Goal: Transaction & Acquisition: Purchase product/service

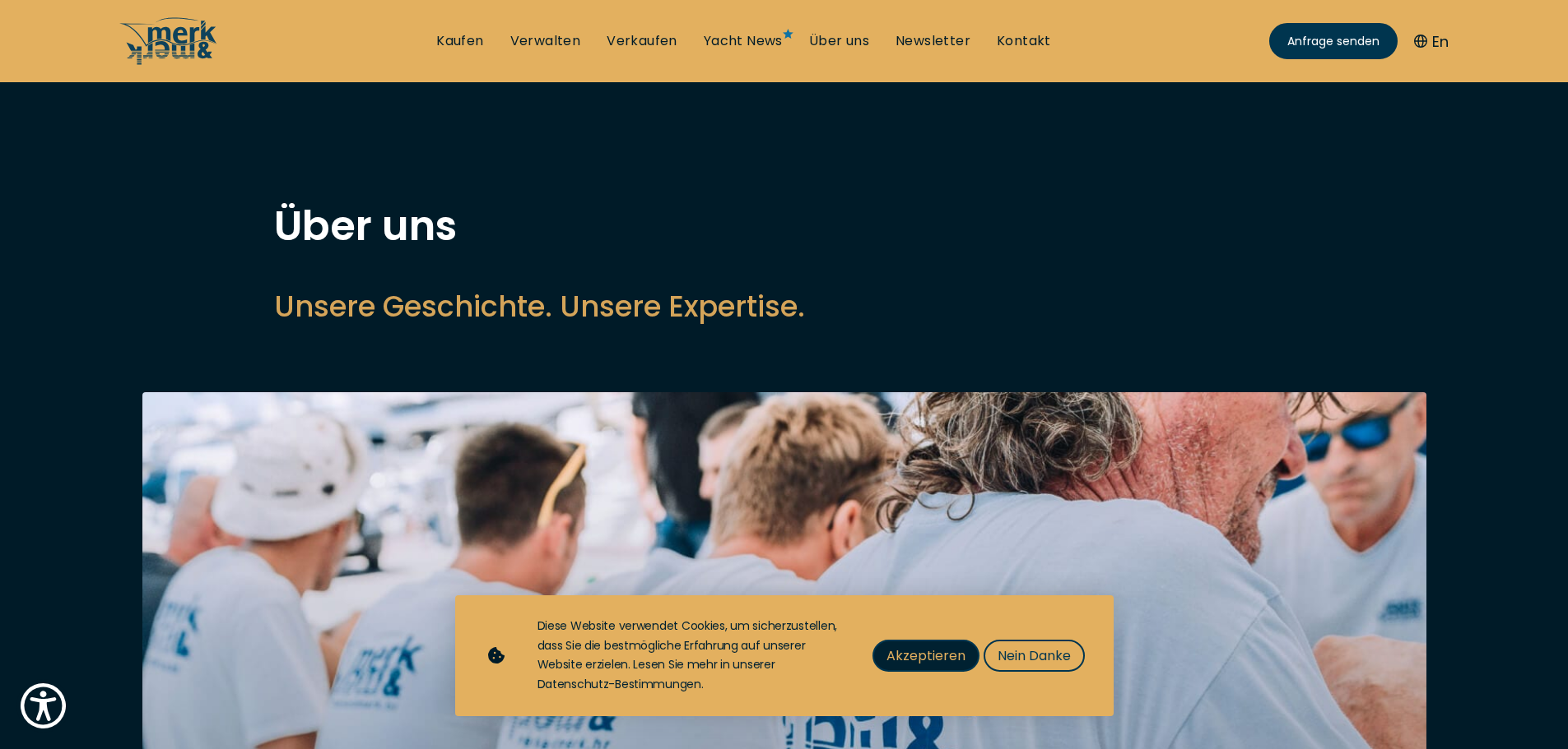
click at [952, 657] on span "Akzeptieren" at bounding box center [925, 656] width 79 height 20
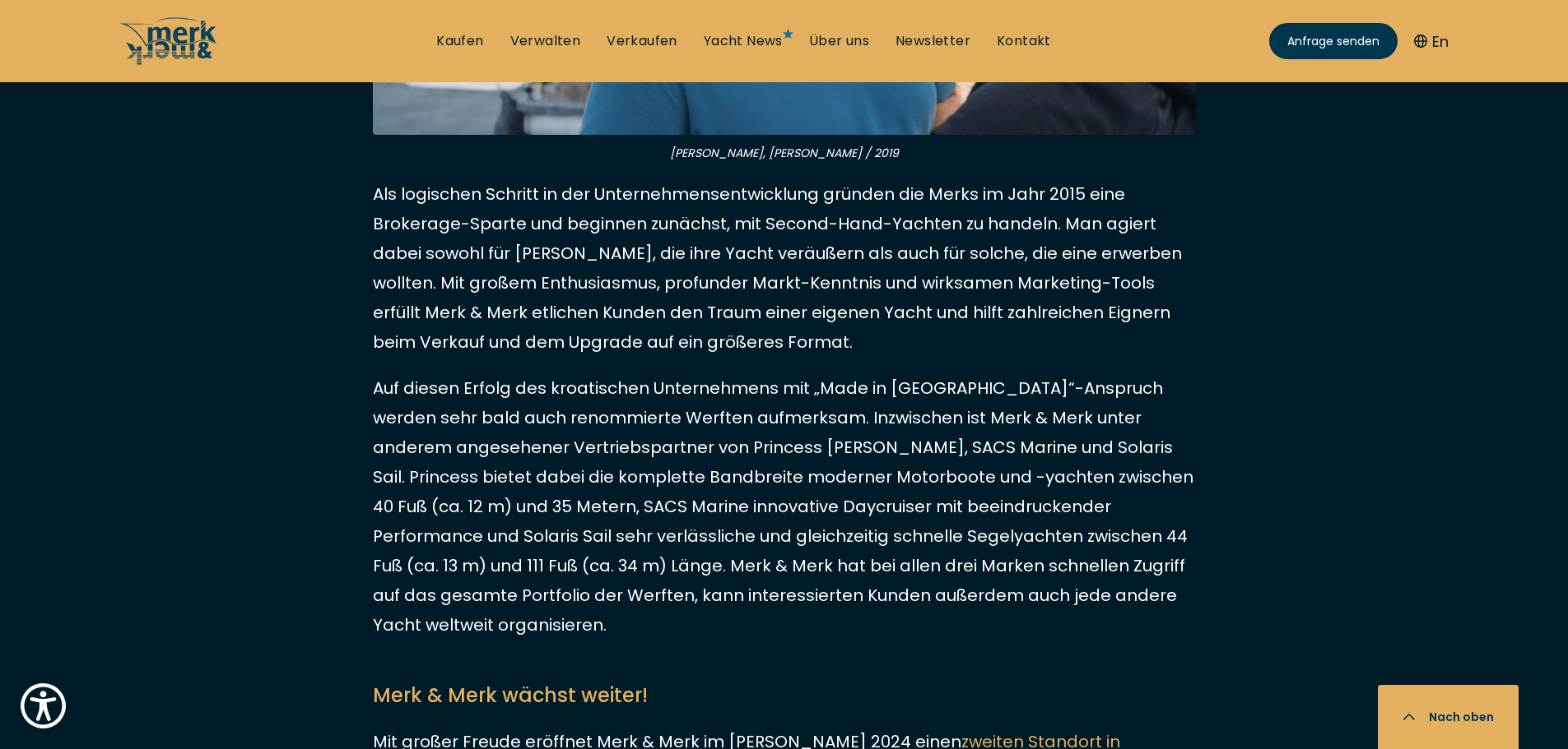
scroll to position [1731, 0]
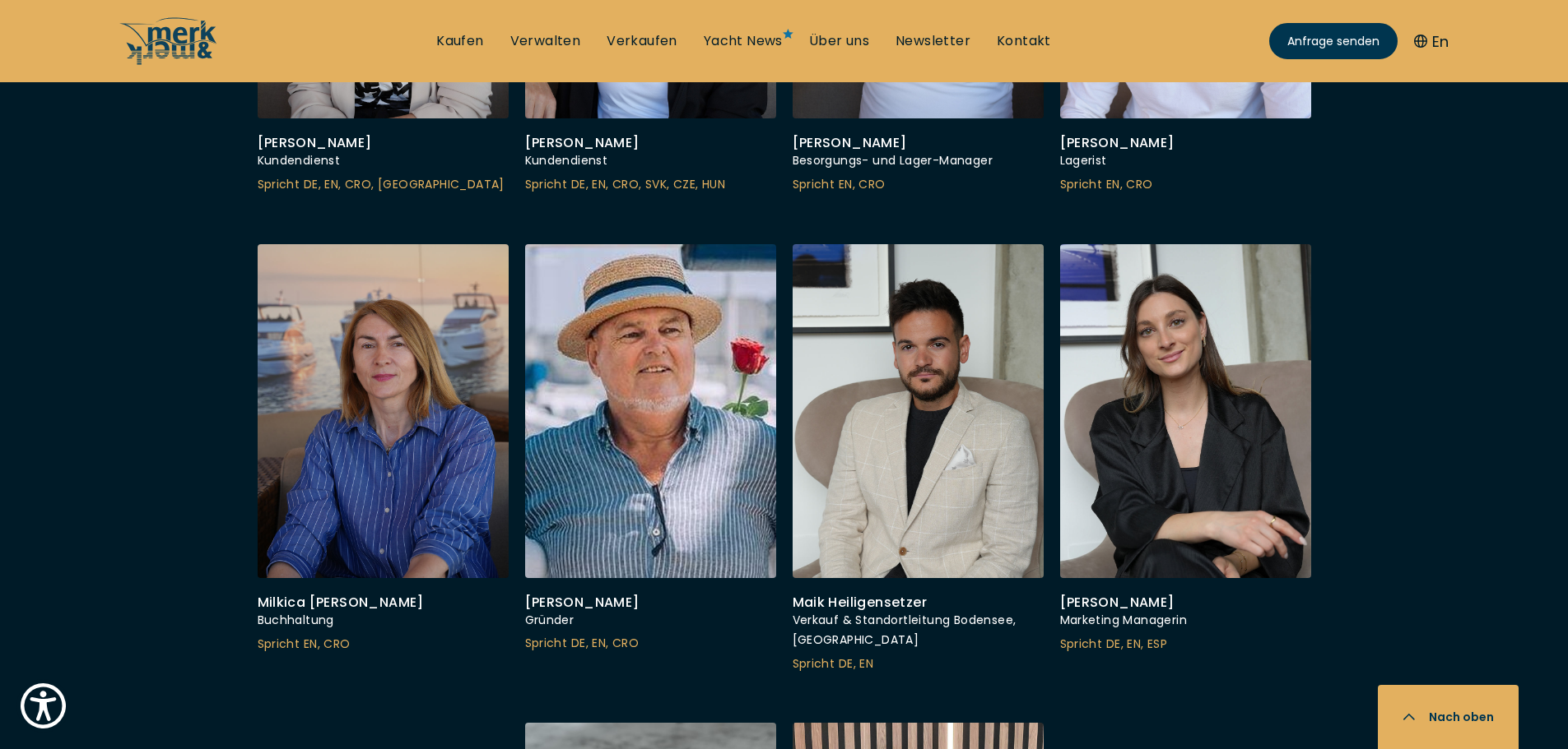
scroll to position [5753, 0]
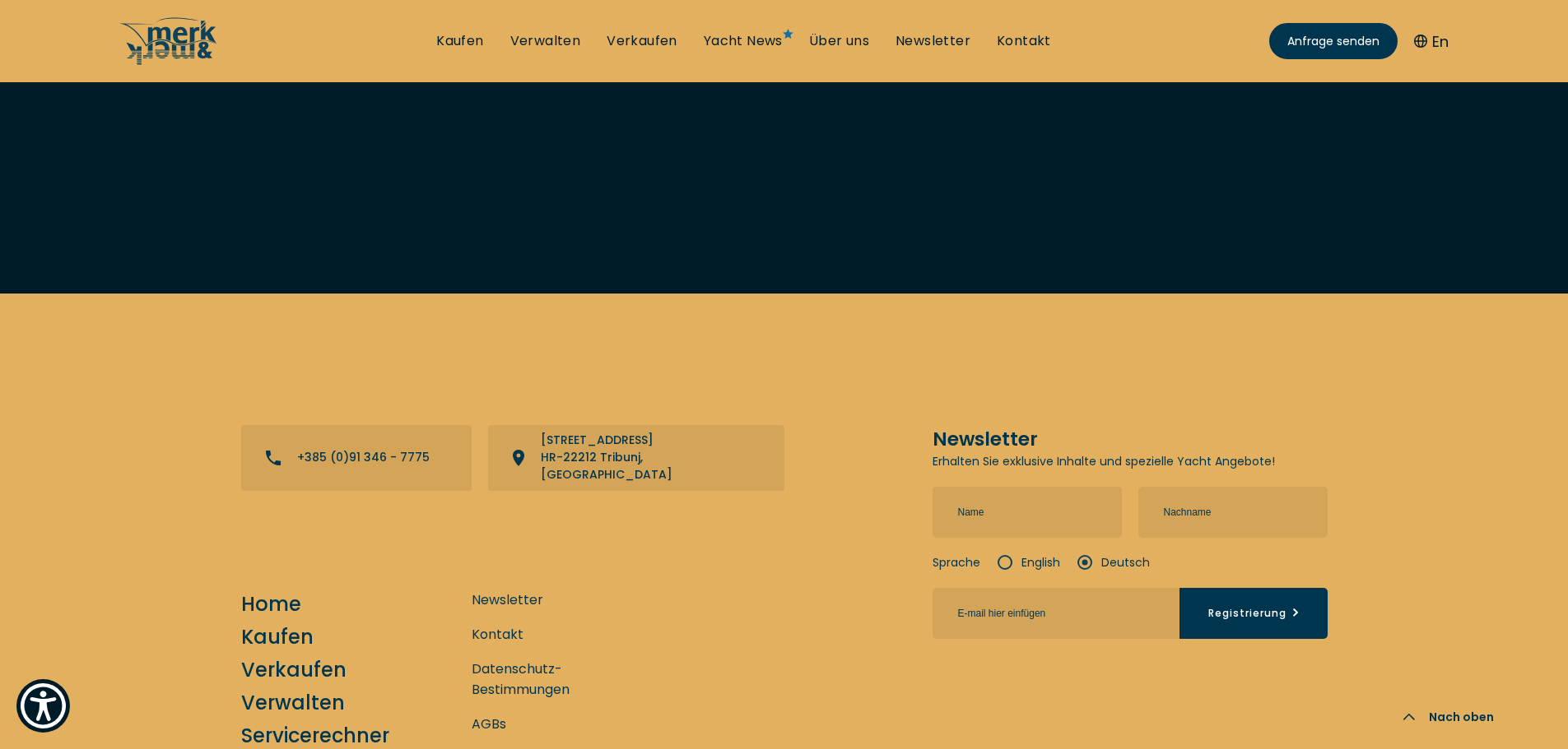
scroll to position [7276, 0]
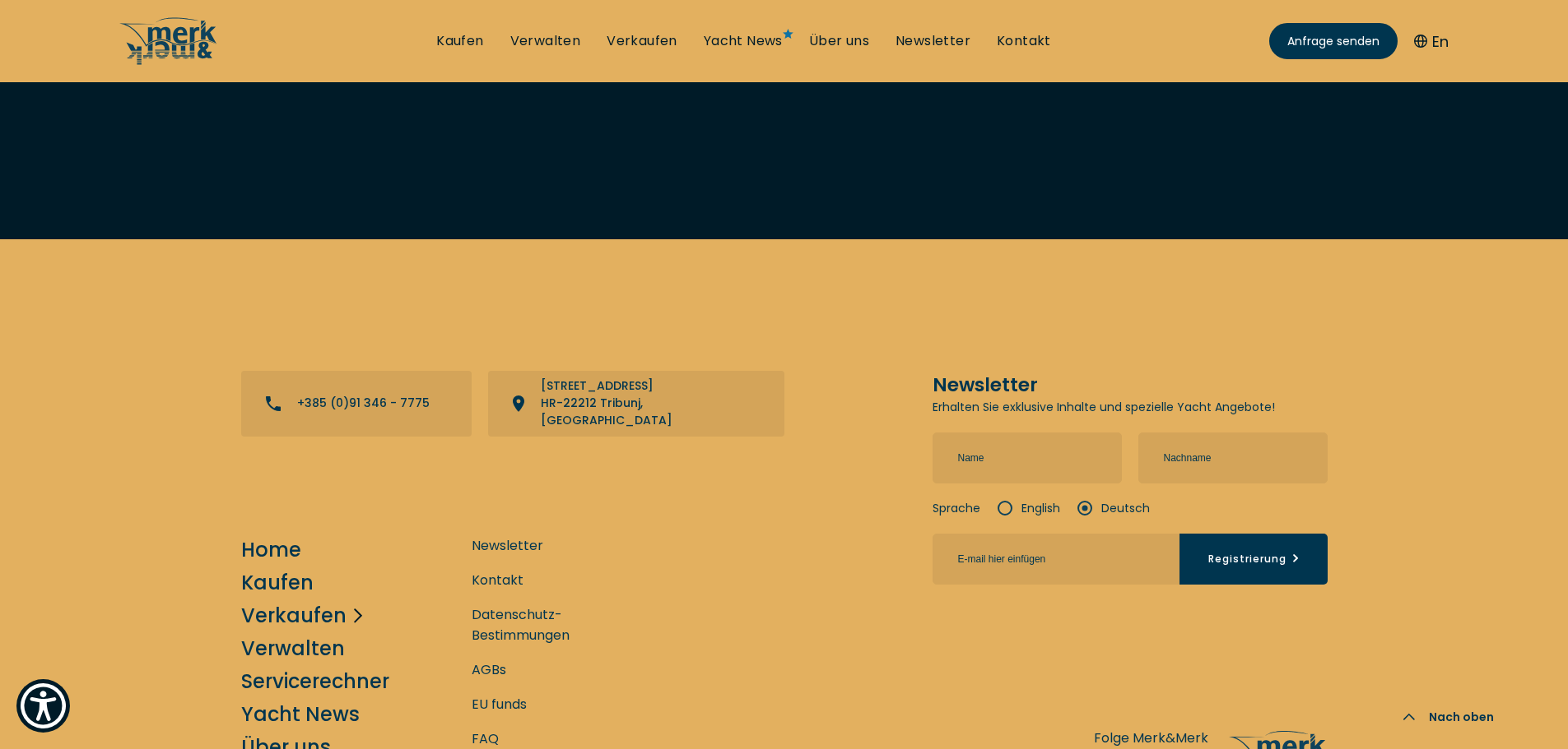
click at [273, 602] on link "Verkaufen" at bounding box center [294, 616] width 106 height 28
select select "sell"
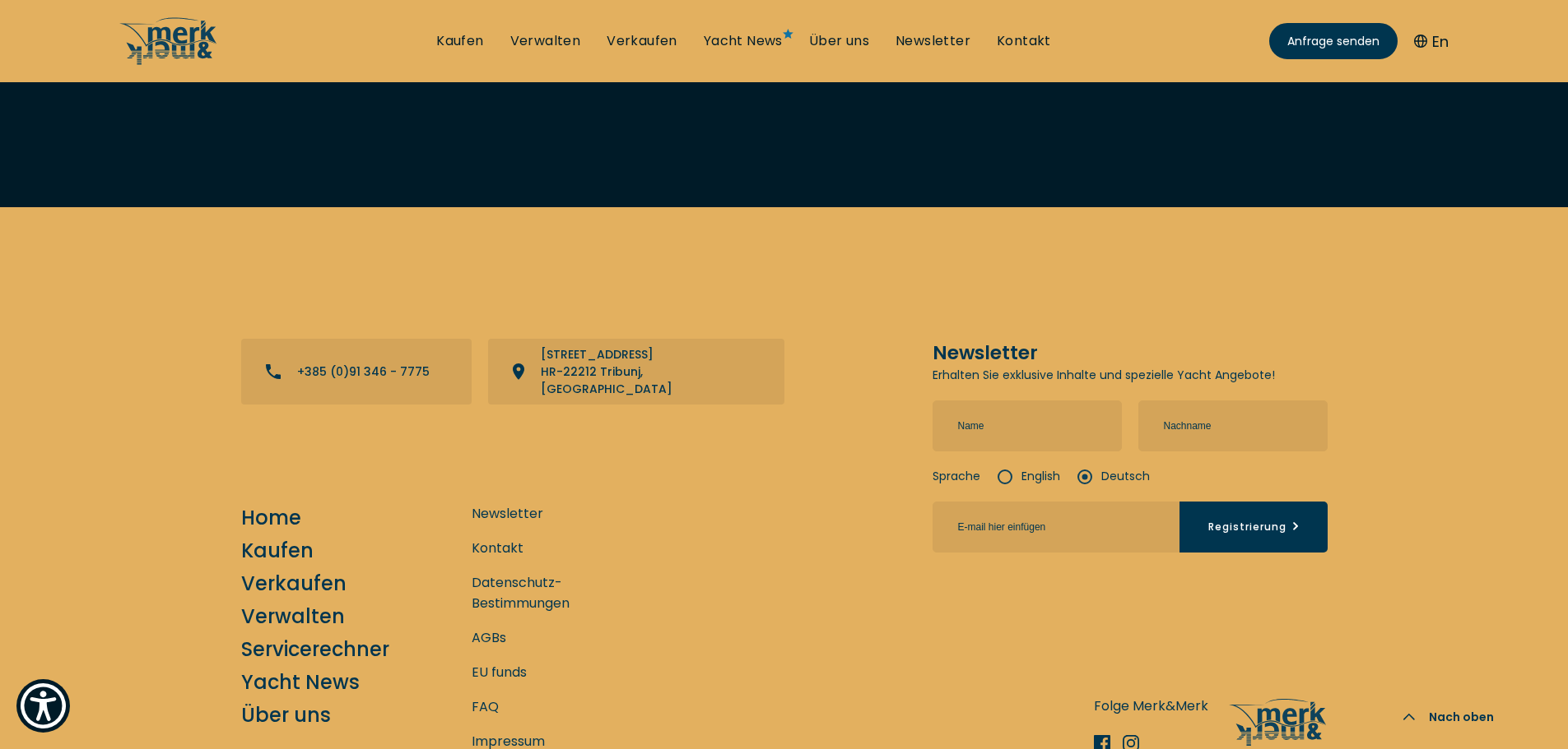
scroll to position [6564, 0]
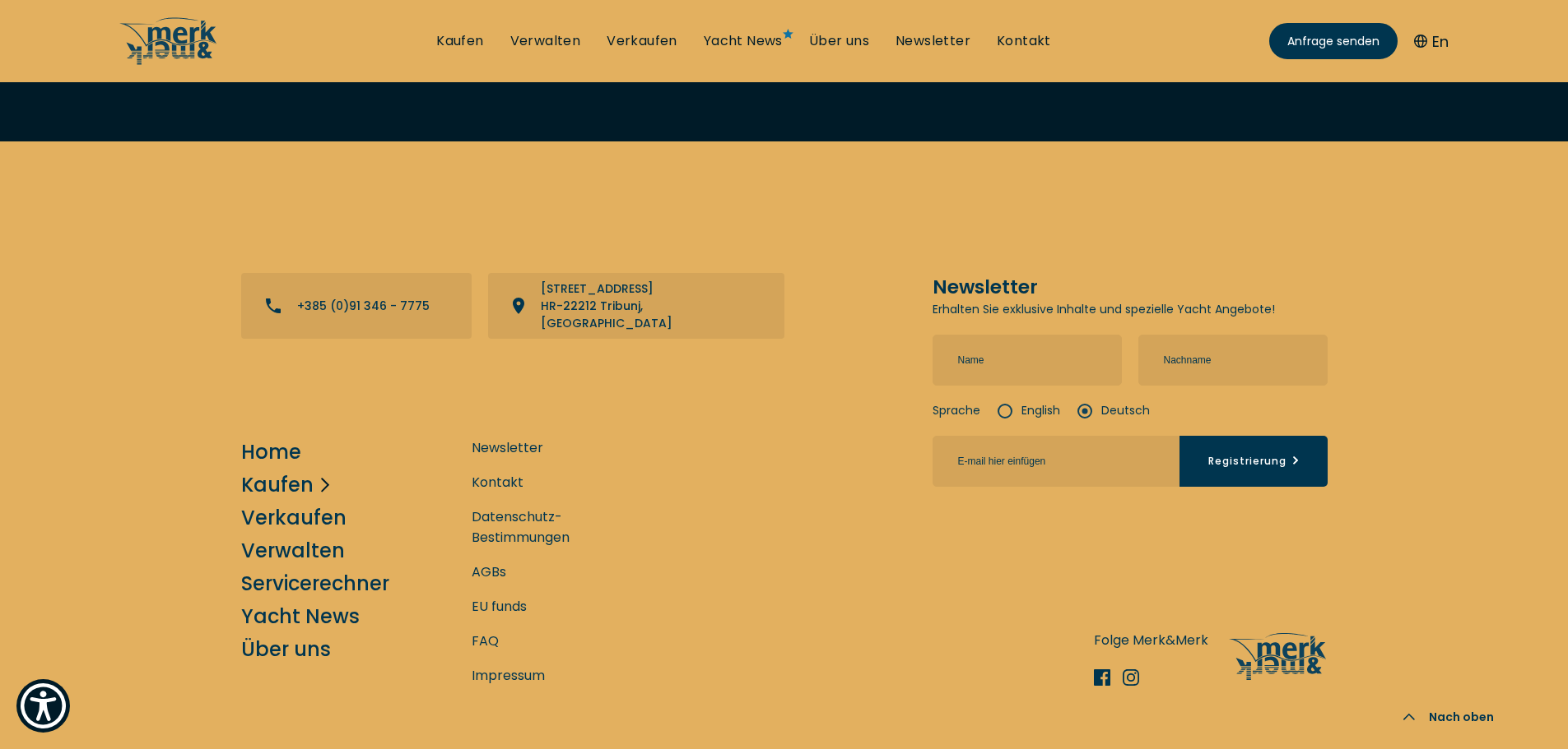
click at [274, 470] on link "Kaufen" at bounding box center [278, 485] width 73 height 28
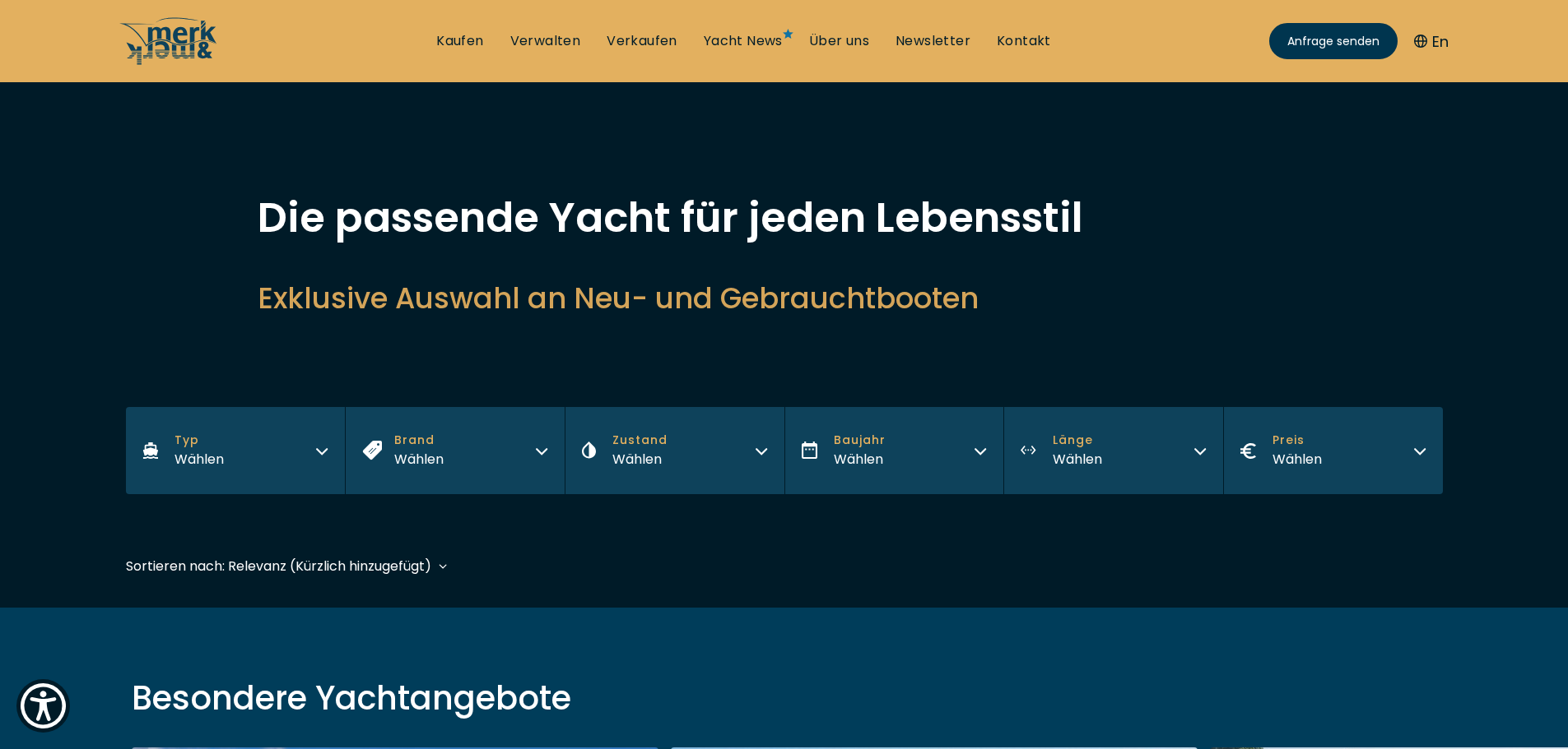
click at [202, 460] on div "Wählen" at bounding box center [200, 459] width 50 height 20
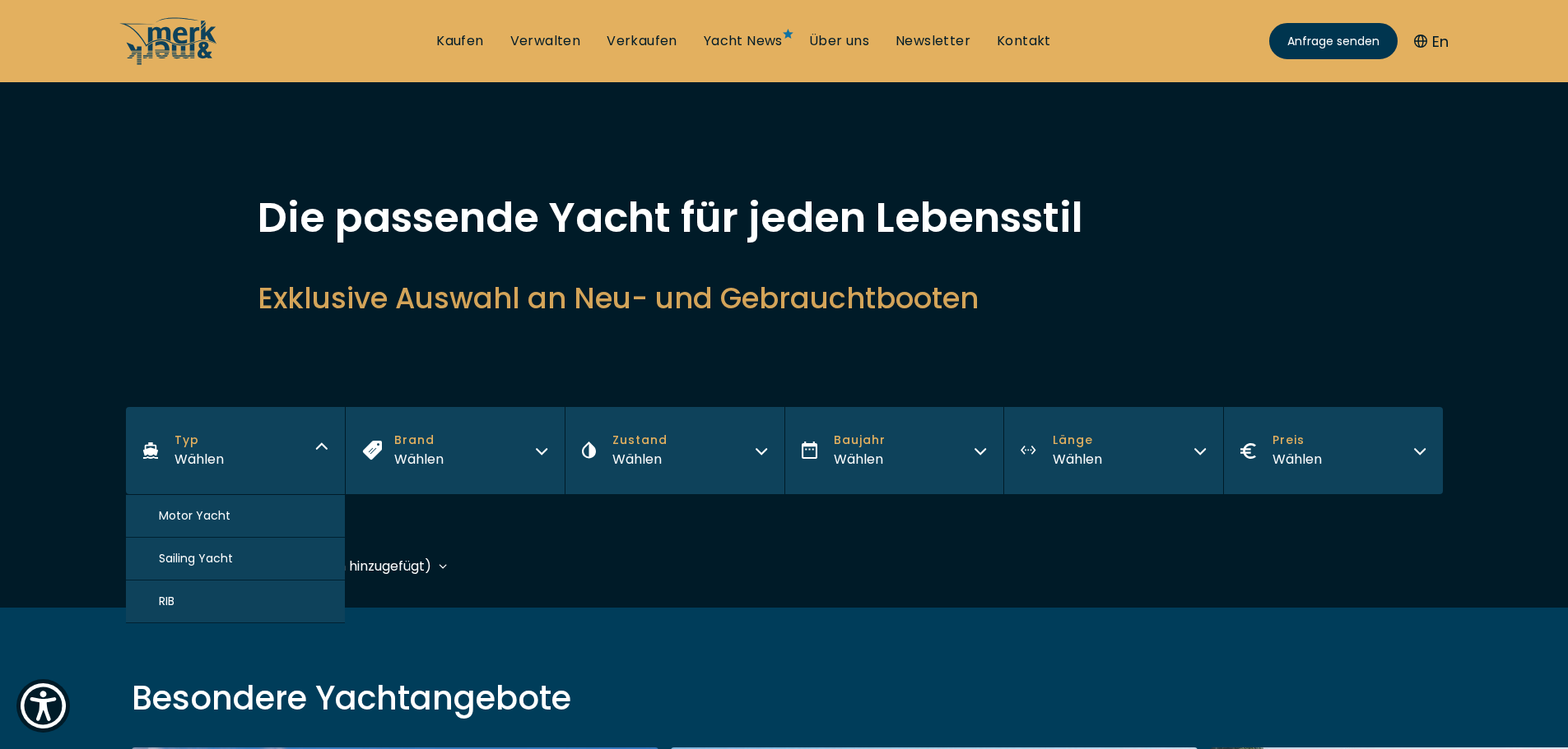
click at [199, 512] on span "Motor Yacht" at bounding box center [194, 516] width 72 height 17
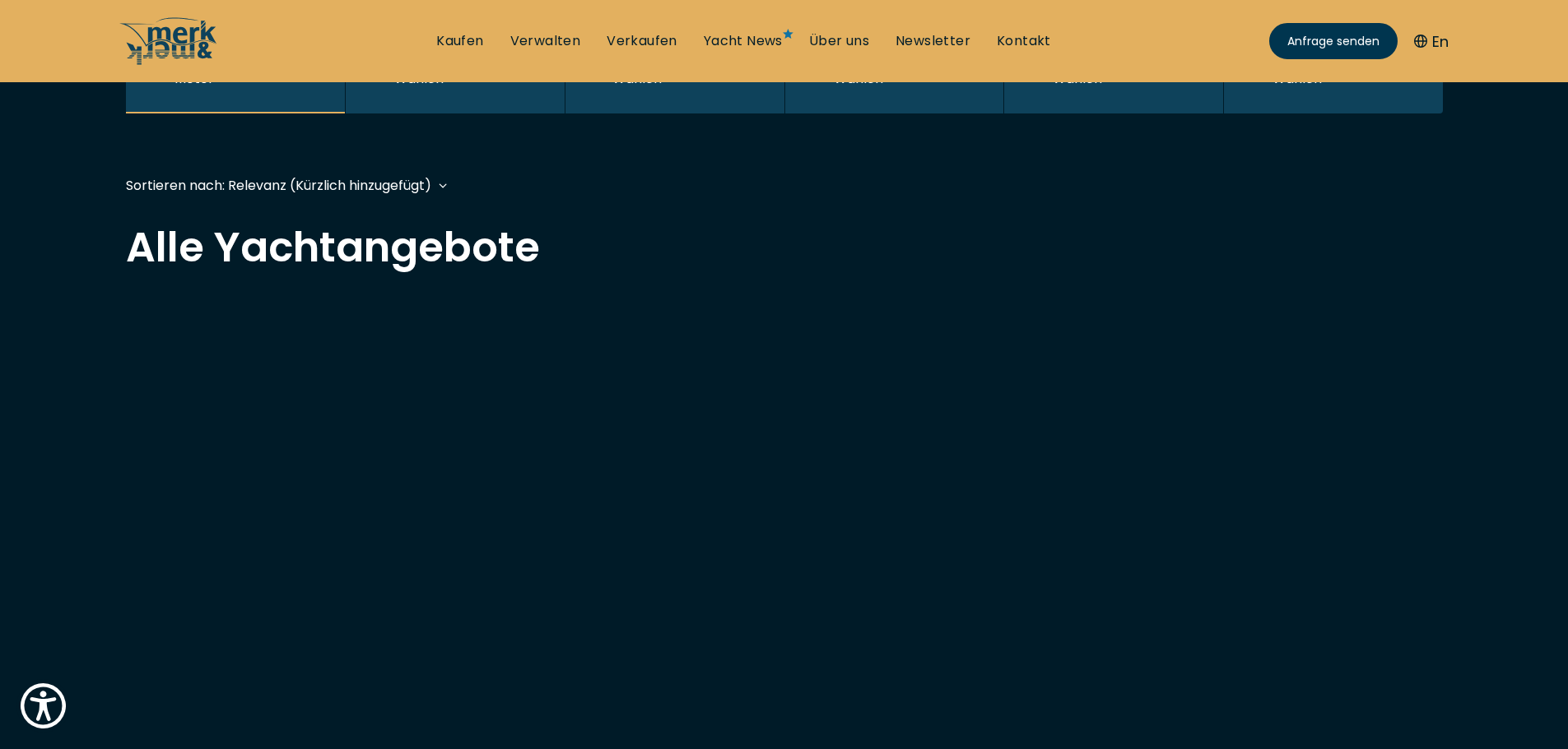
scroll to position [4, 0]
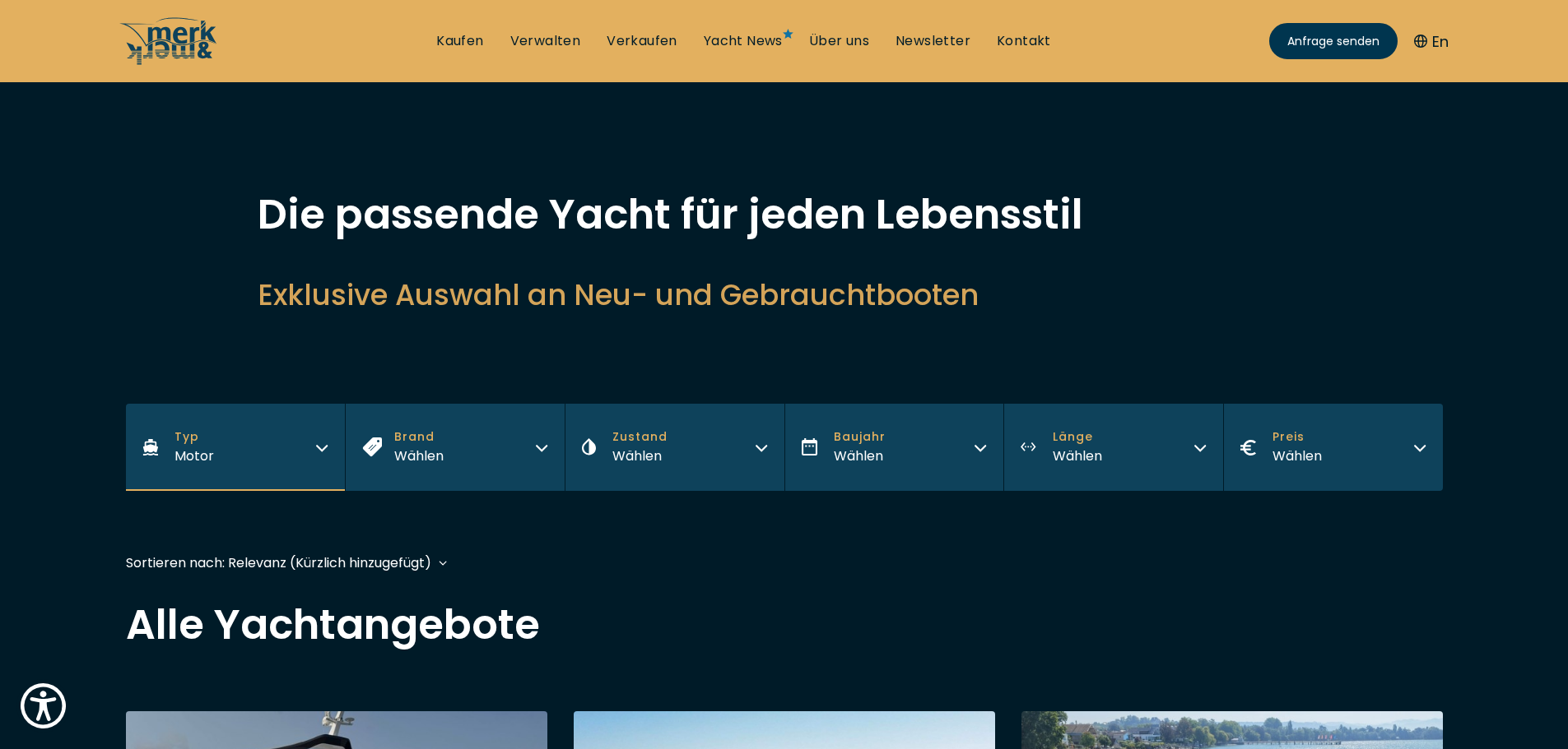
click at [430, 453] on div "Wählen" at bounding box center [419, 455] width 50 height 20
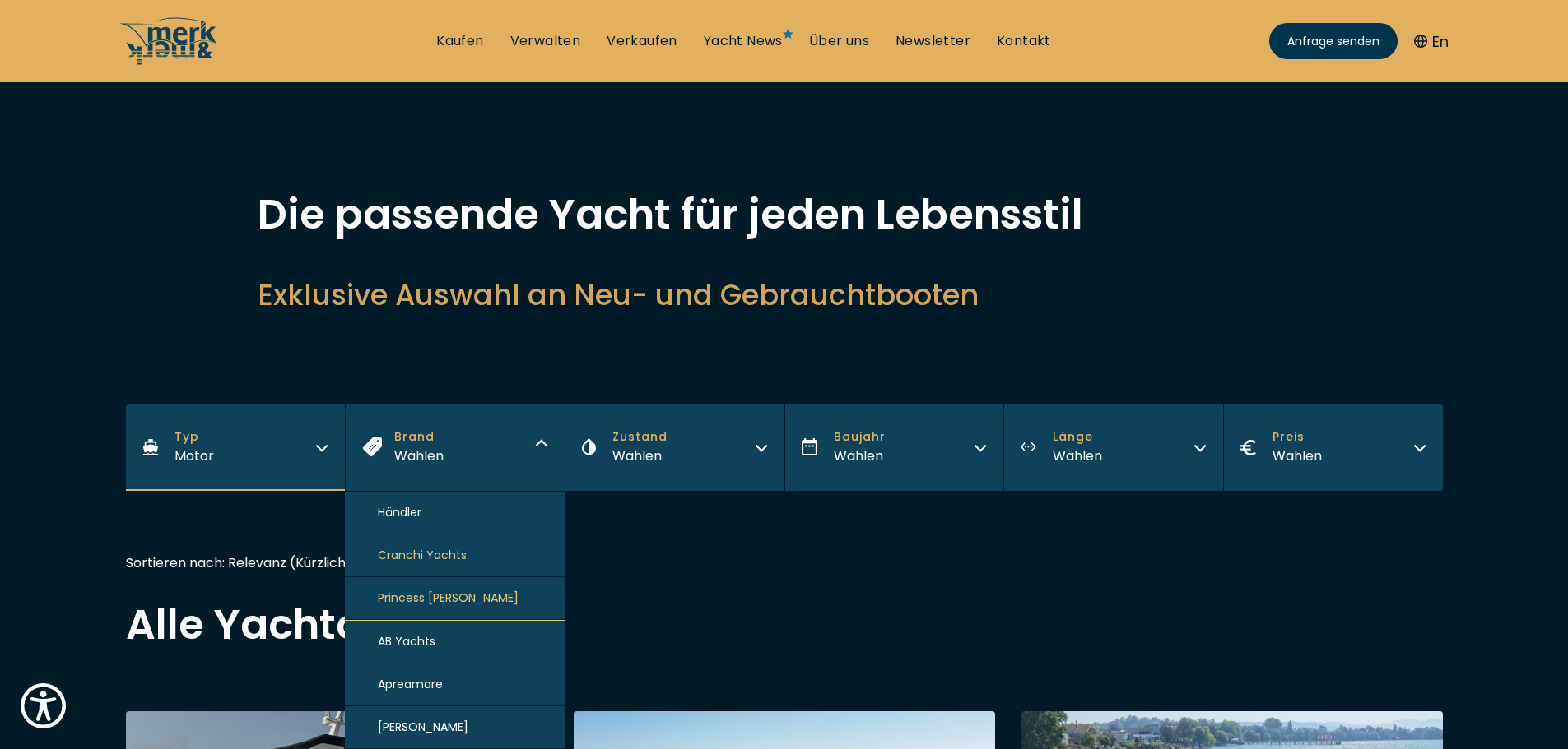
click at [635, 450] on div "Wählen" at bounding box center [640, 455] width 55 height 20
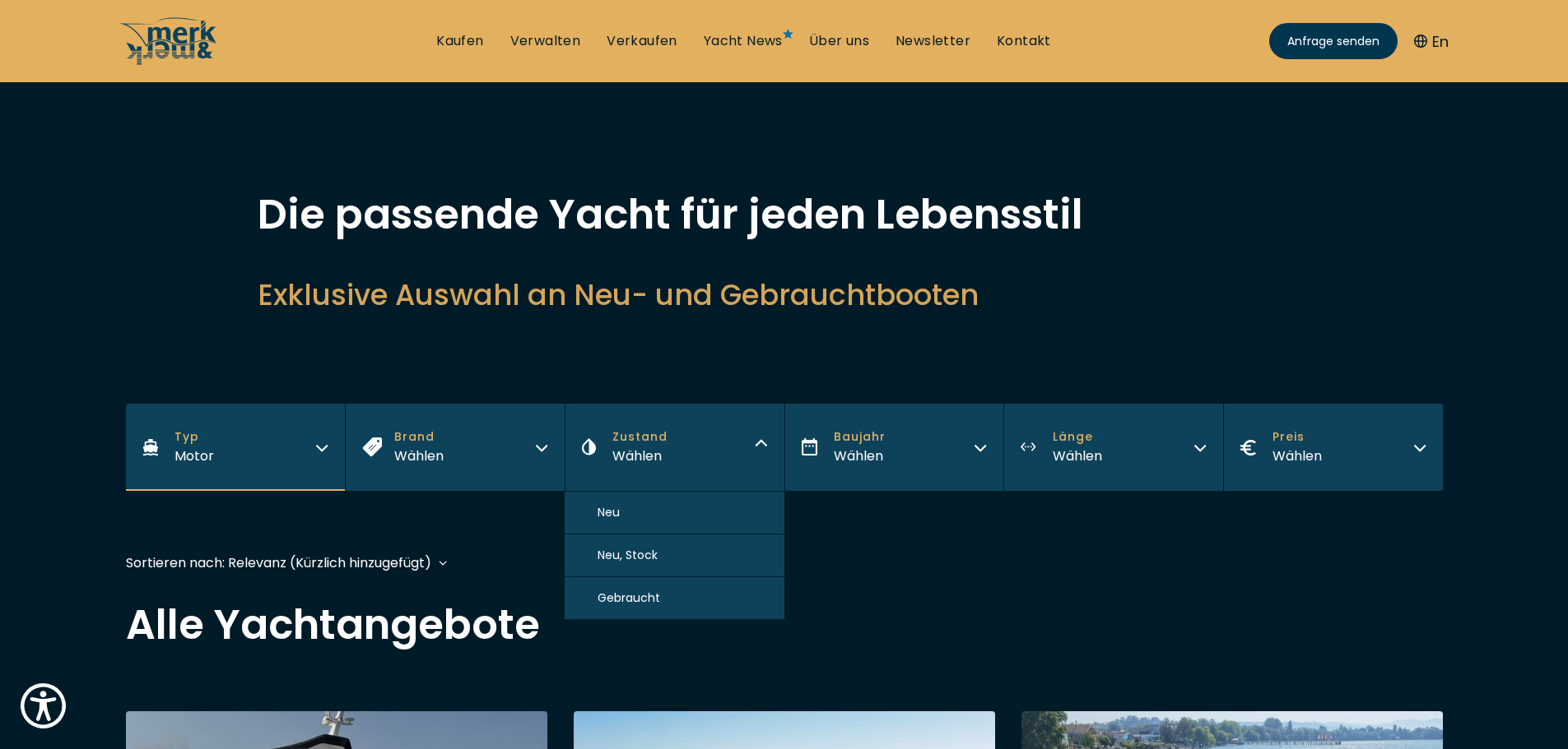
click at [626, 595] on span "Gebraucht" at bounding box center [629, 598] width 62 height 17
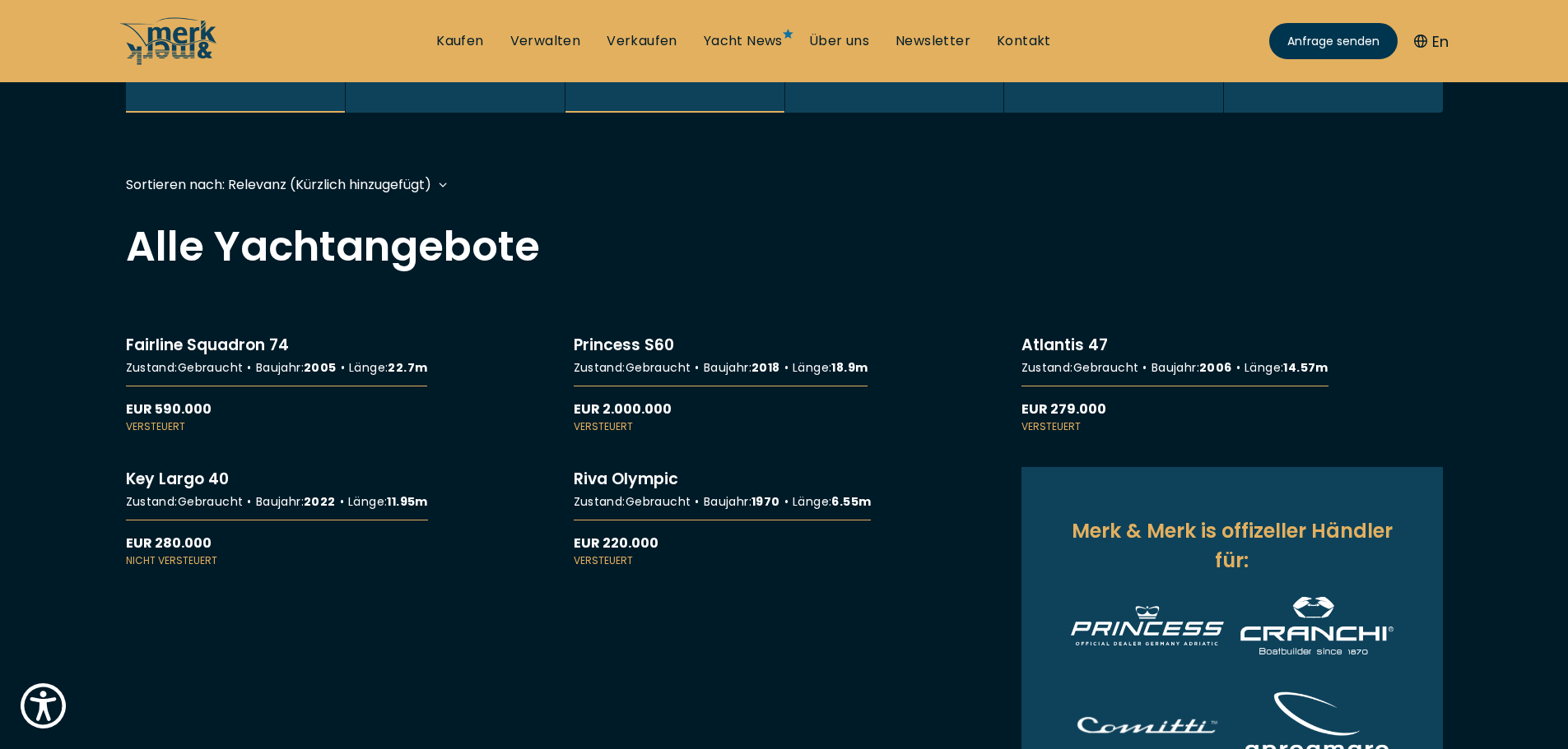
scroll to position [2, 0]
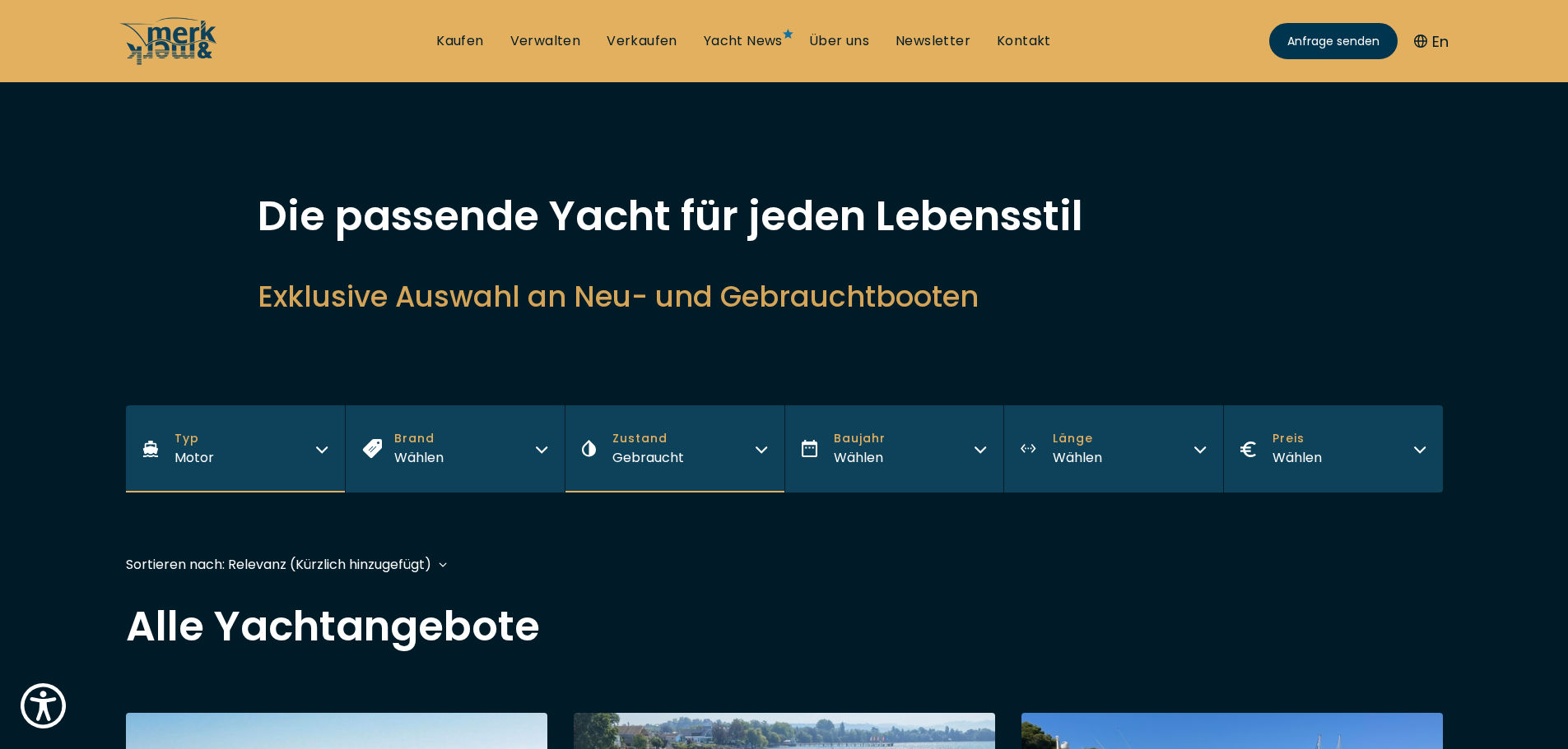
click at [842, 456] on div "Wählen" at bounding box center [859, 457] width 51 height 20
click at [1049, 448] on button "Länge Wählen" at bounding box center [1113, 449] width 219 height 87
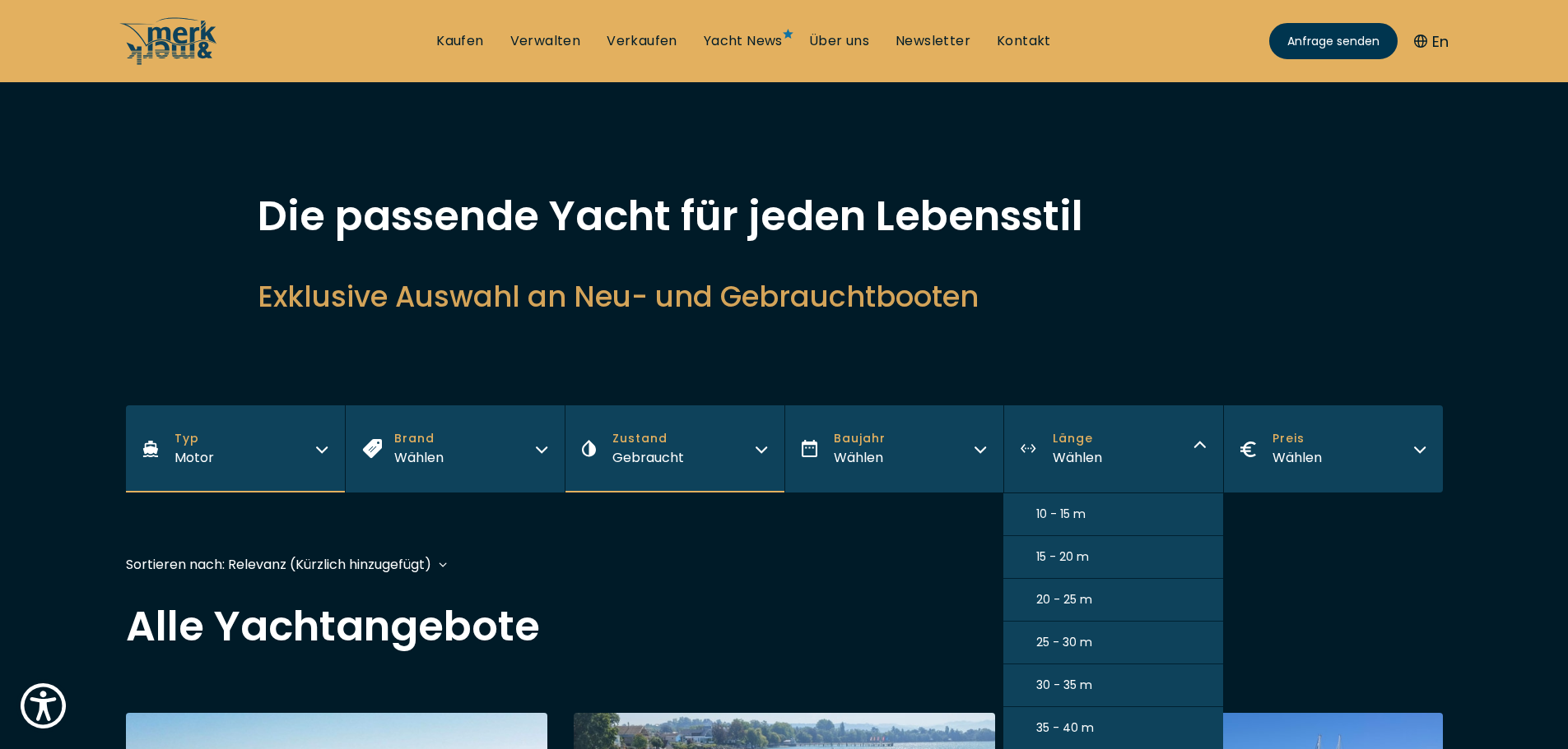
click at [1056, 511] on span "10 - 15 m" at bounding box center [1061, 514] width 50 height 17
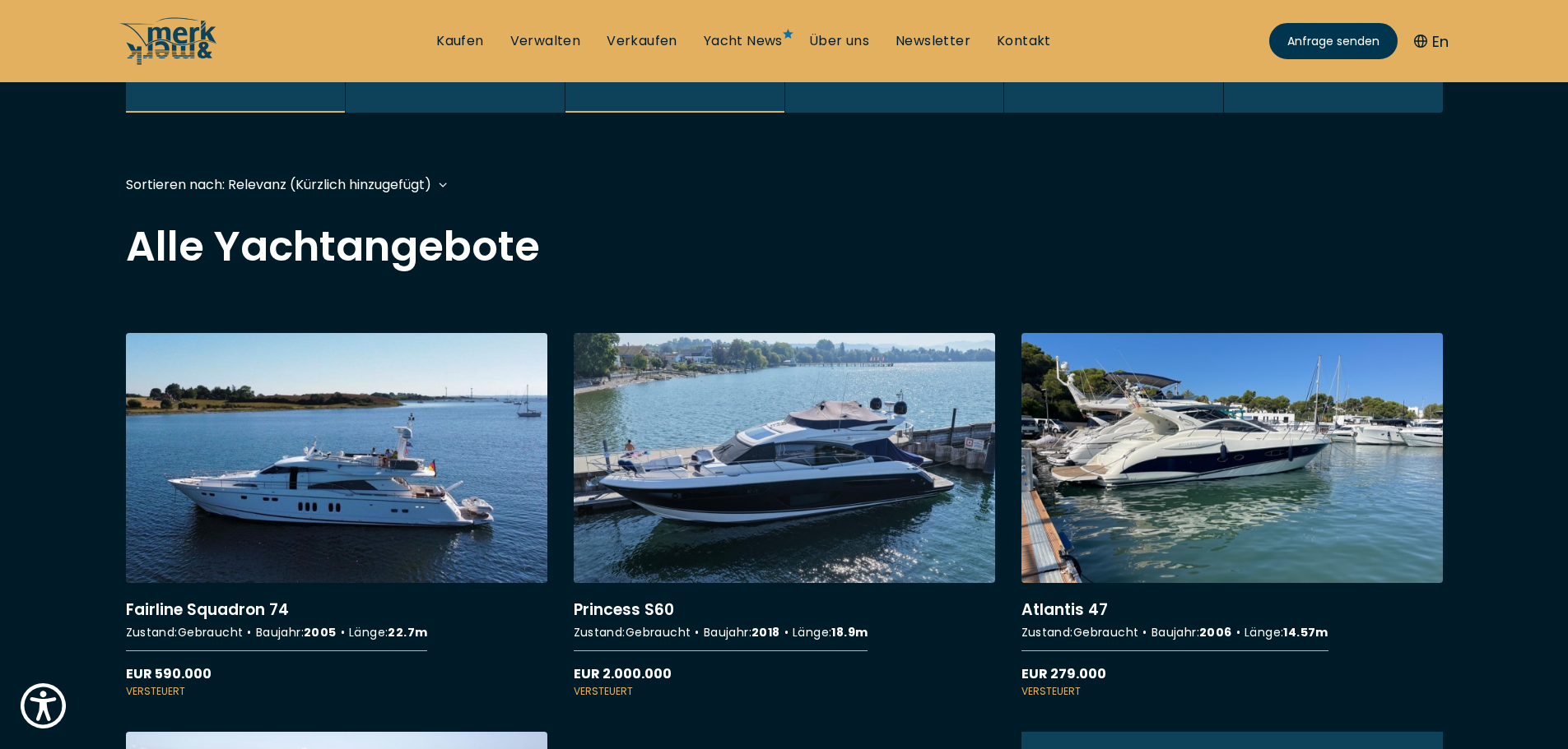
scroll to position [407, 0]
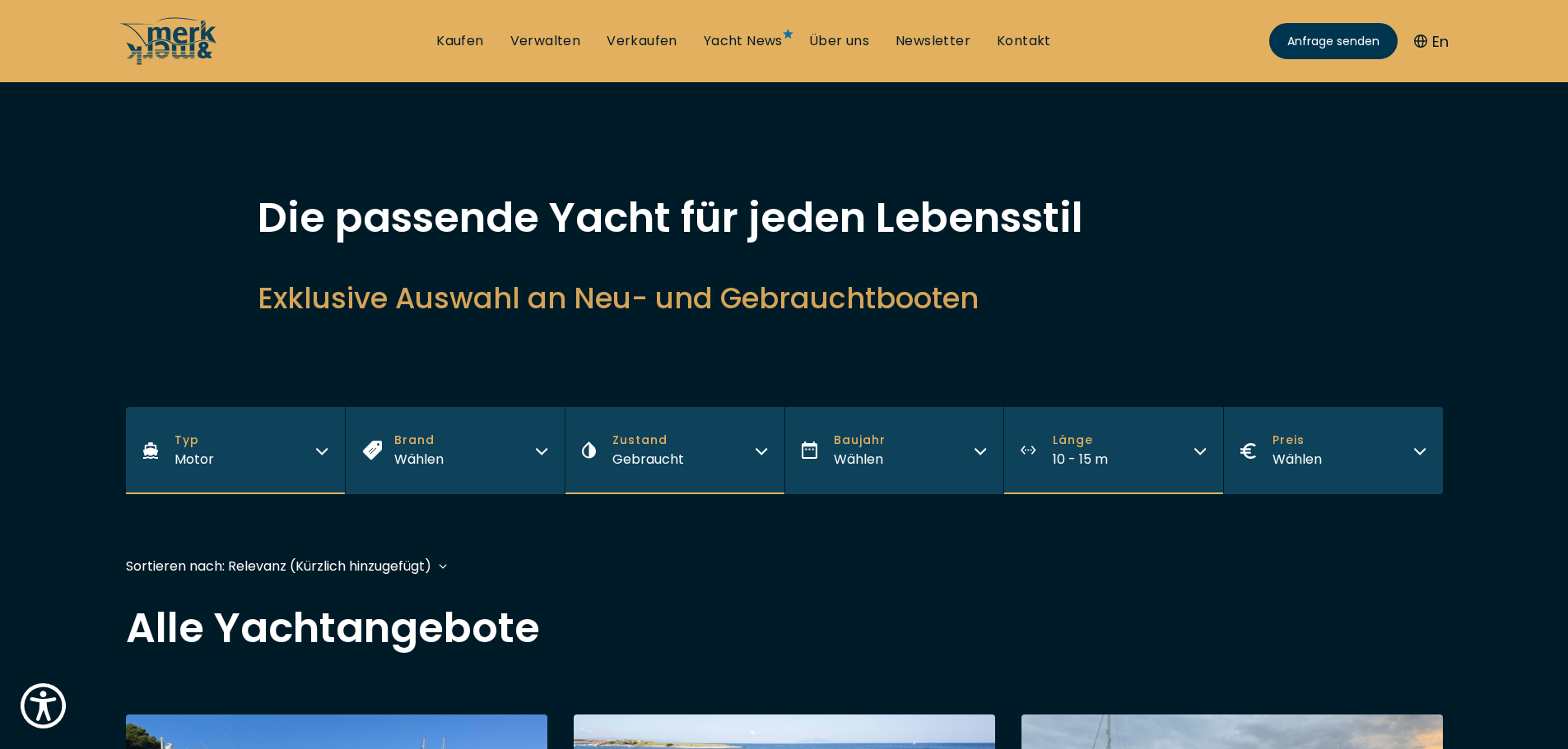
click at [1294, 459] on div "Wählen" at bounding box center [1297, 459] width 50 height 20
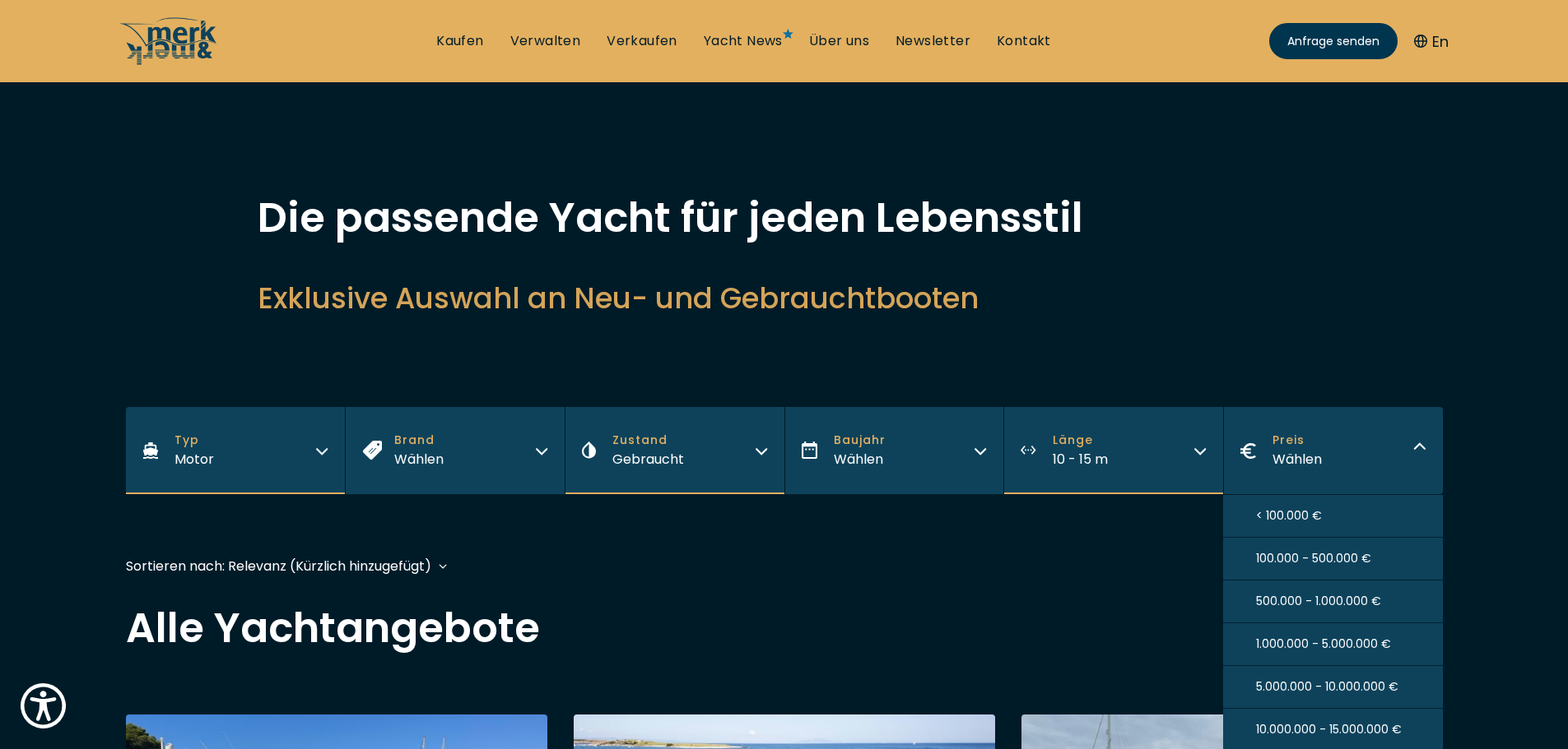
click at [1295, 554] on span "100.000 - 500.000 €" at bounding box center [1313, 558] width 115 height 17
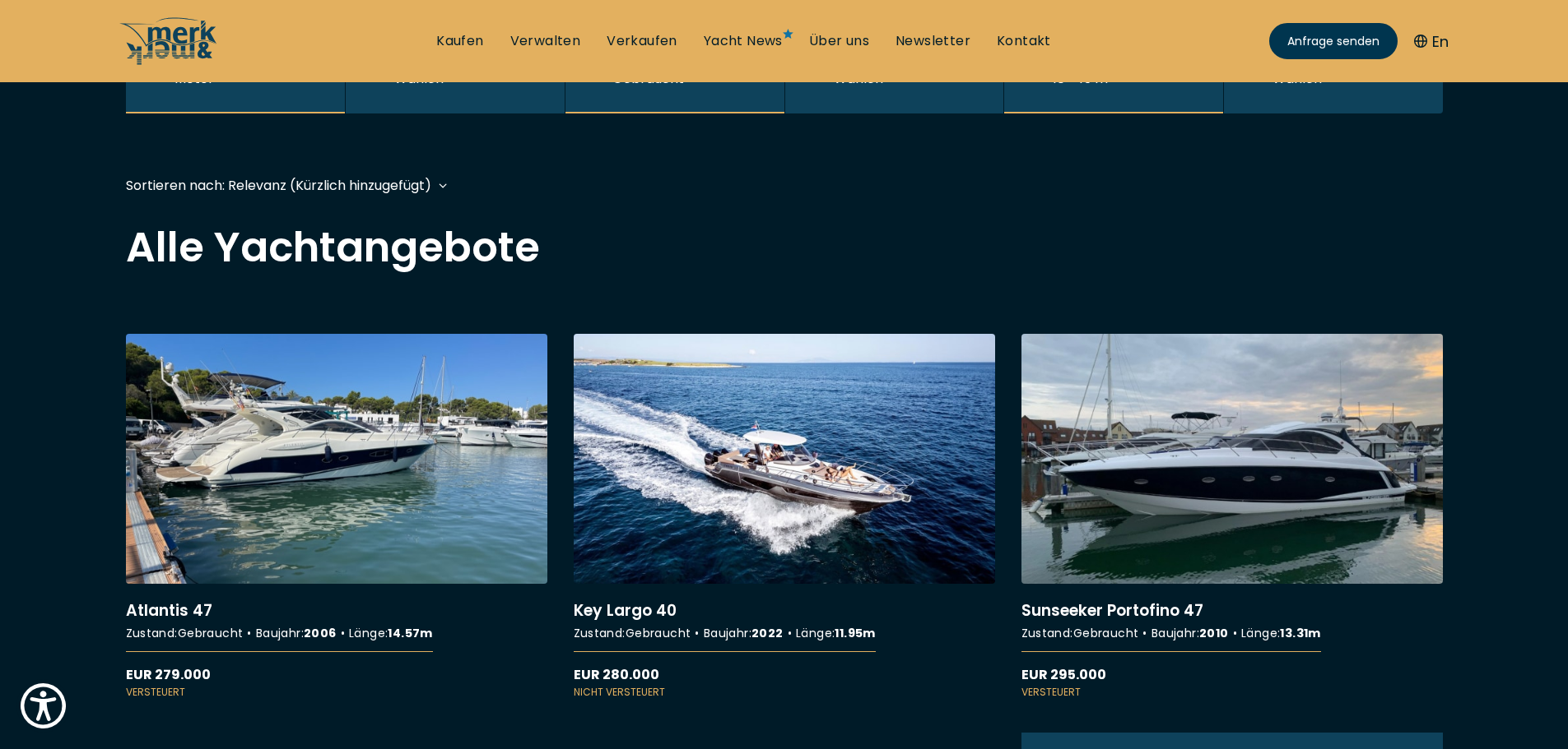
scroll to position [2, 0]
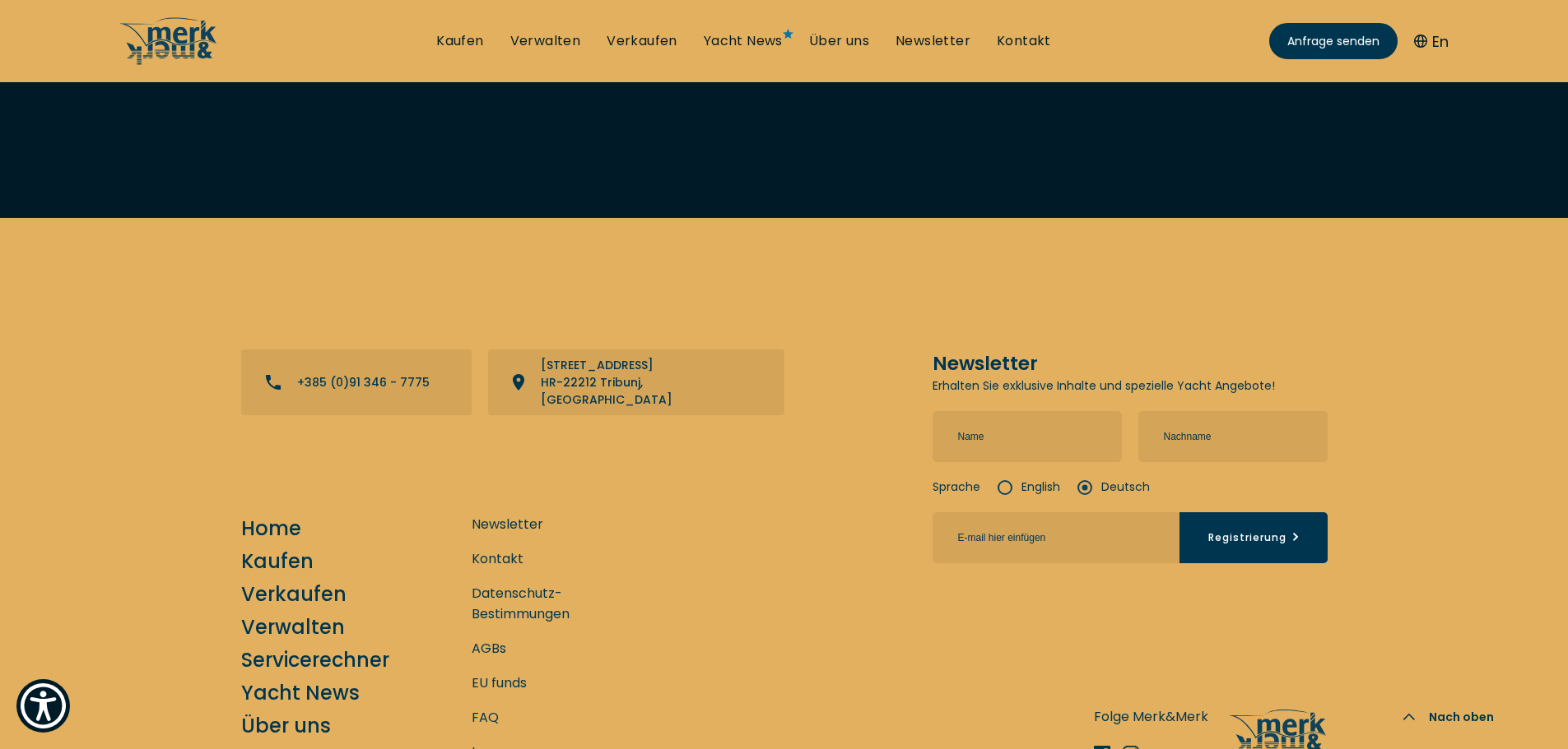
scroll to position [3146, 0]
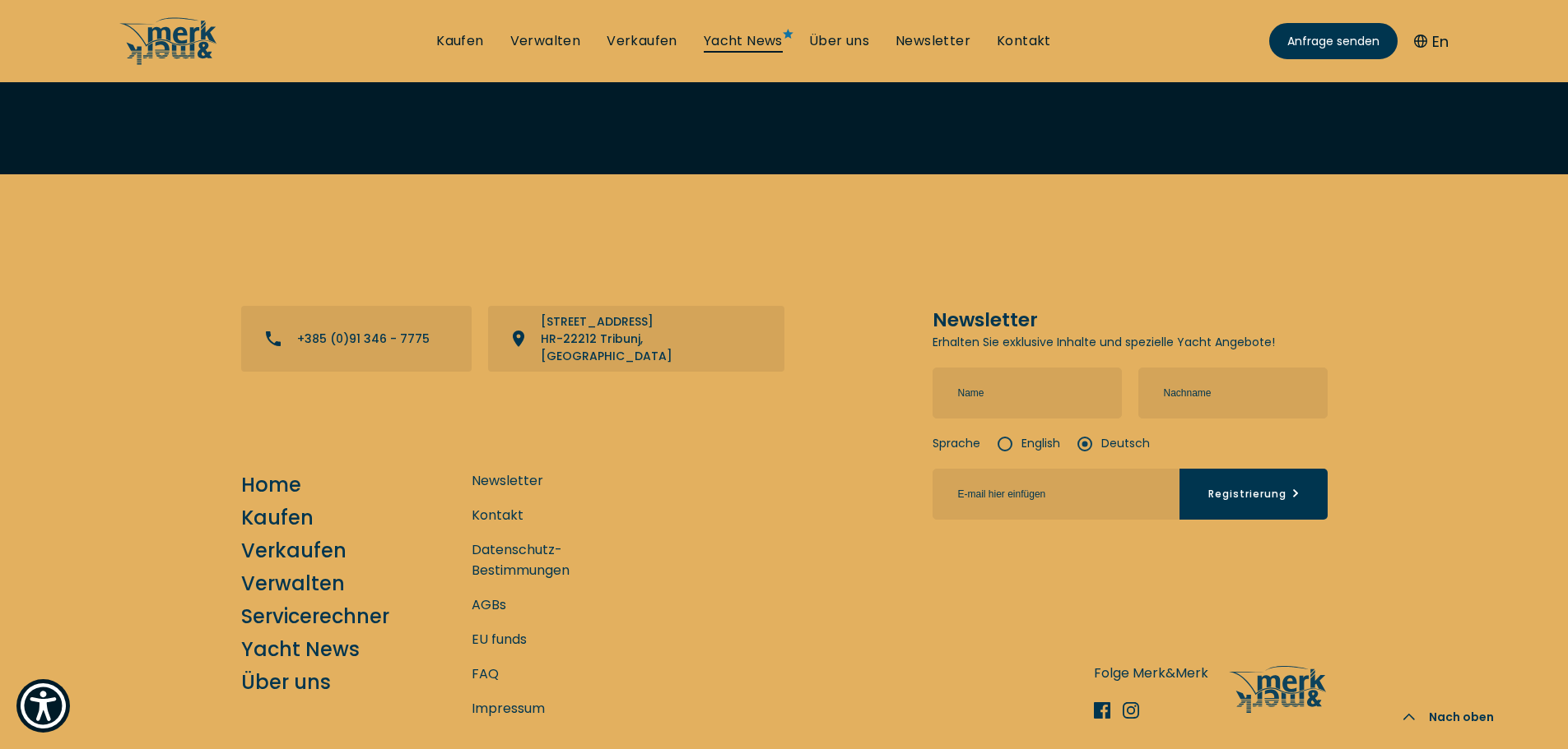
click at [746, 41] on link "Yacht News" at bounding box center [743, 41] width 79 height 18
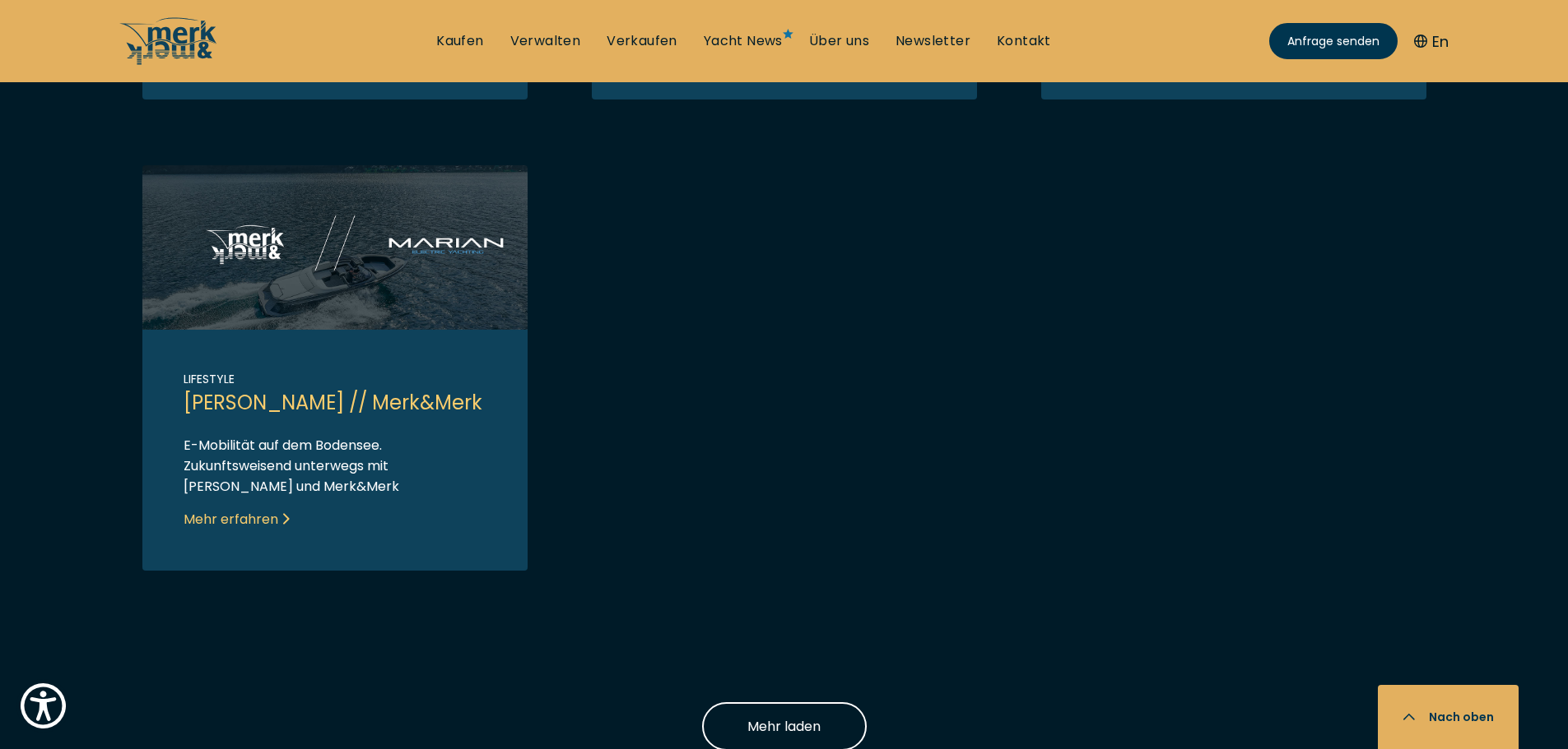
scroll to position [1525, 0]
